Goal: Check status

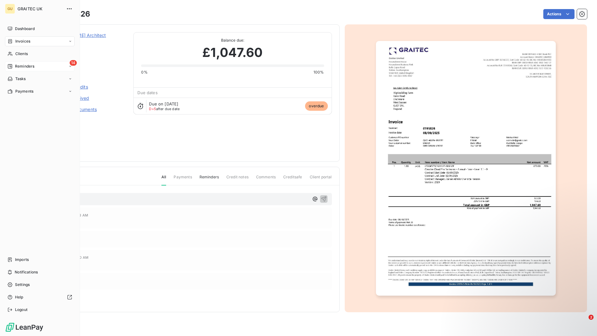
click at [28, 64] on span "Reminders" at bounding box center [24, 66] width 19 height 6
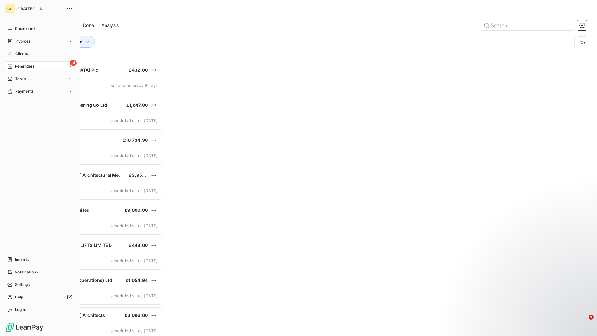
scroll to position [270, 129]
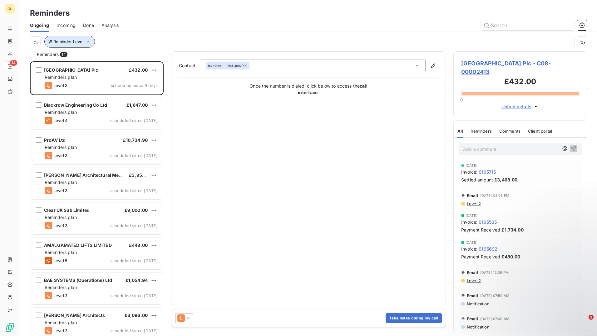
click at [88, 41] on icon "button" at bounding box center [88, 41] width 6 height 6
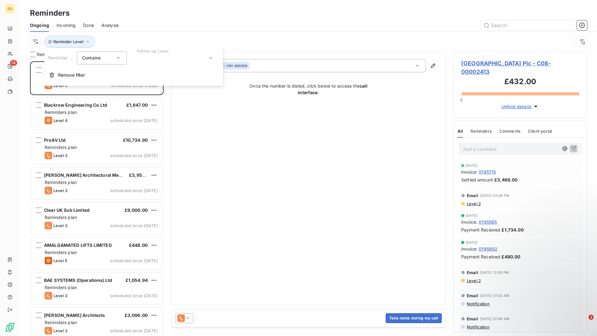
click at [177, 60] on div at bounding box center [174, 57] width 90 height 13
click at [170, 91] on li "Level 2" at bounding box center [174, 93] width 90 height 11
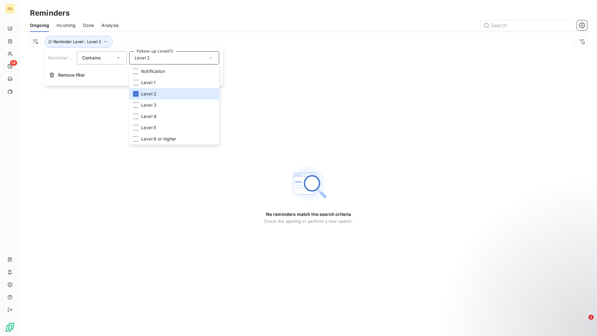
click at [167, 9] on div "Reminders" at bounding box center [308, 12] width 577 height 11
